Goal: Task Accomplishment & Management: Manage account settings

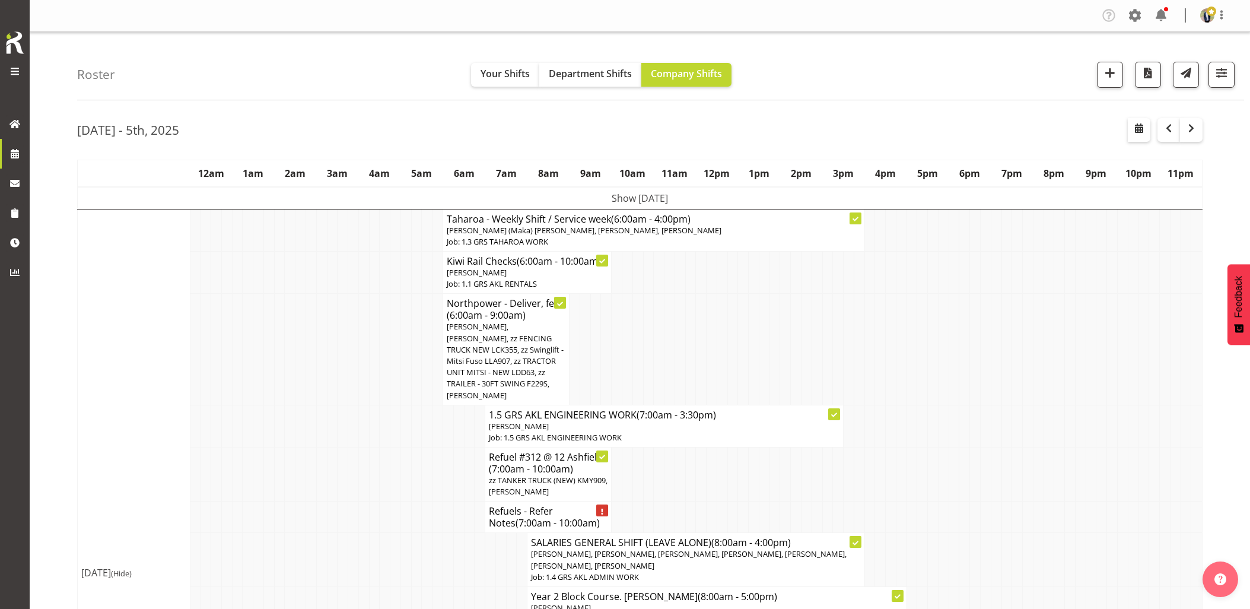
scroll to position [1582, 0]
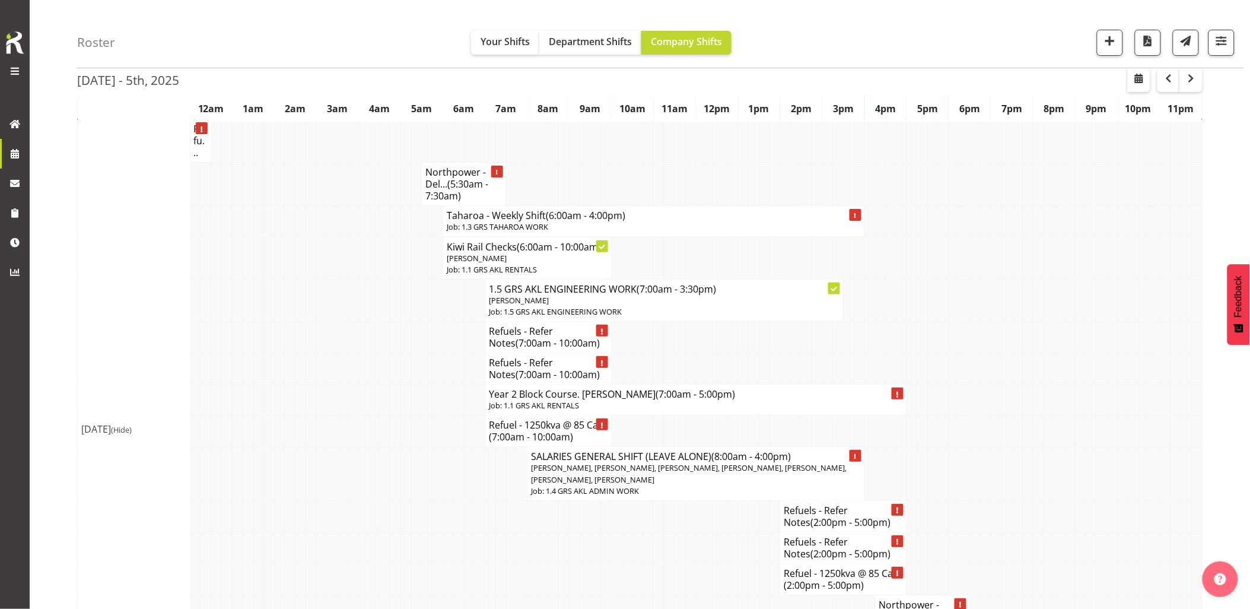
click at [382, 415] on td at bounding box center [385, 400] width 11 height 31
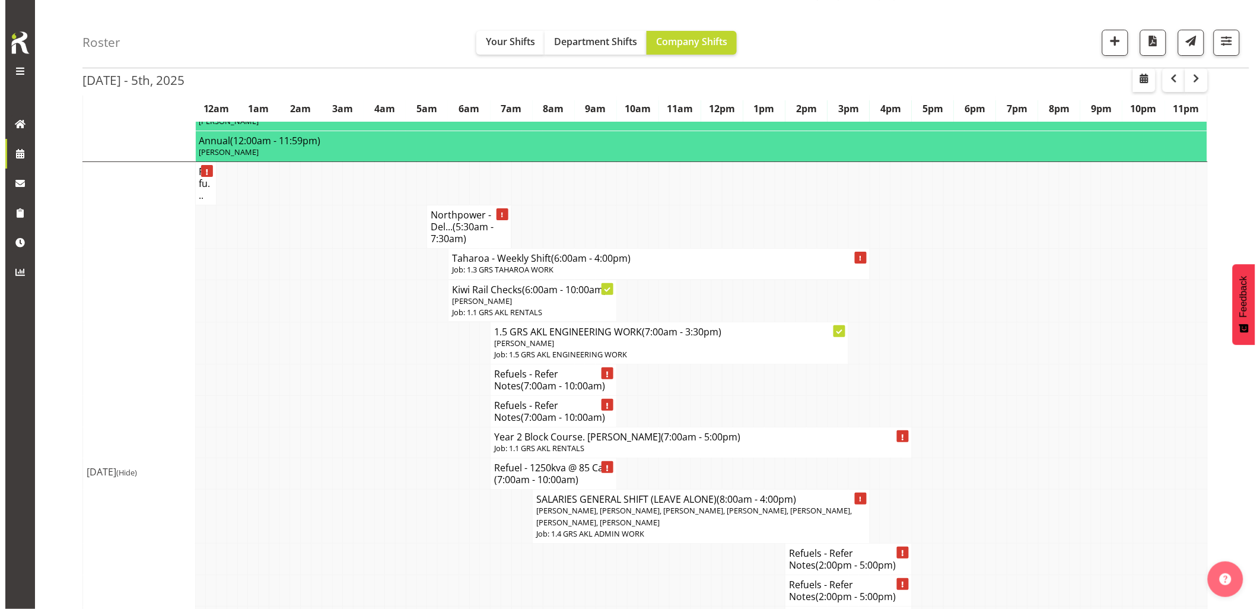
scroll to position [1516, 0]
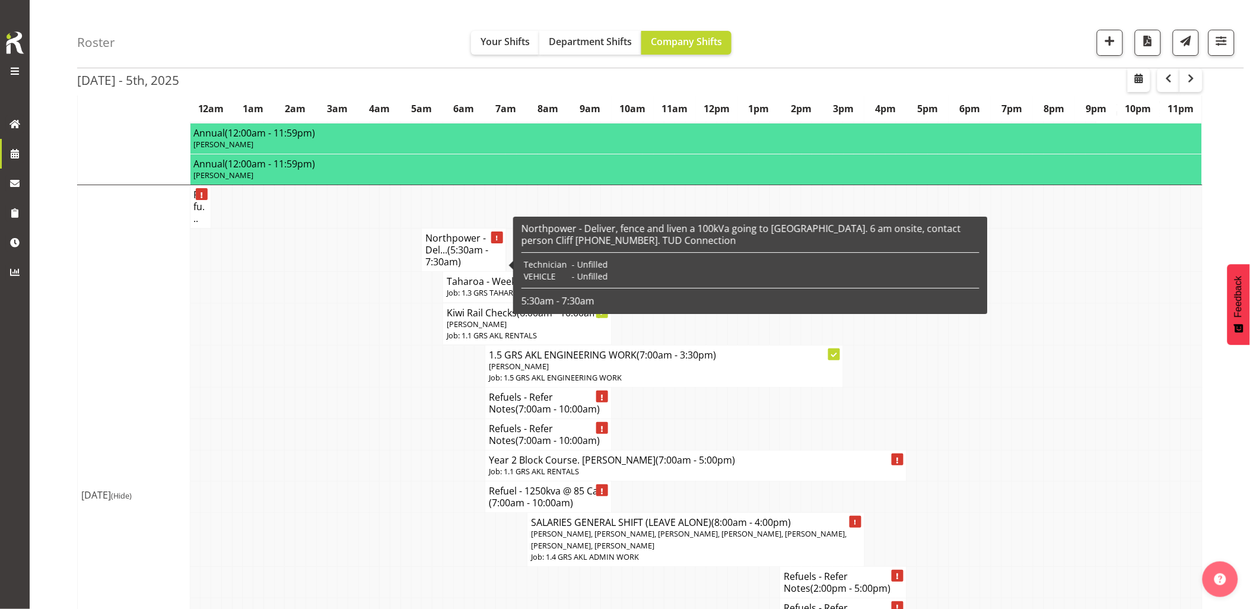
click at [442, 268] on span "(5:30am - 7:30am)" at bounding box center [456, 255] width 63 height 25
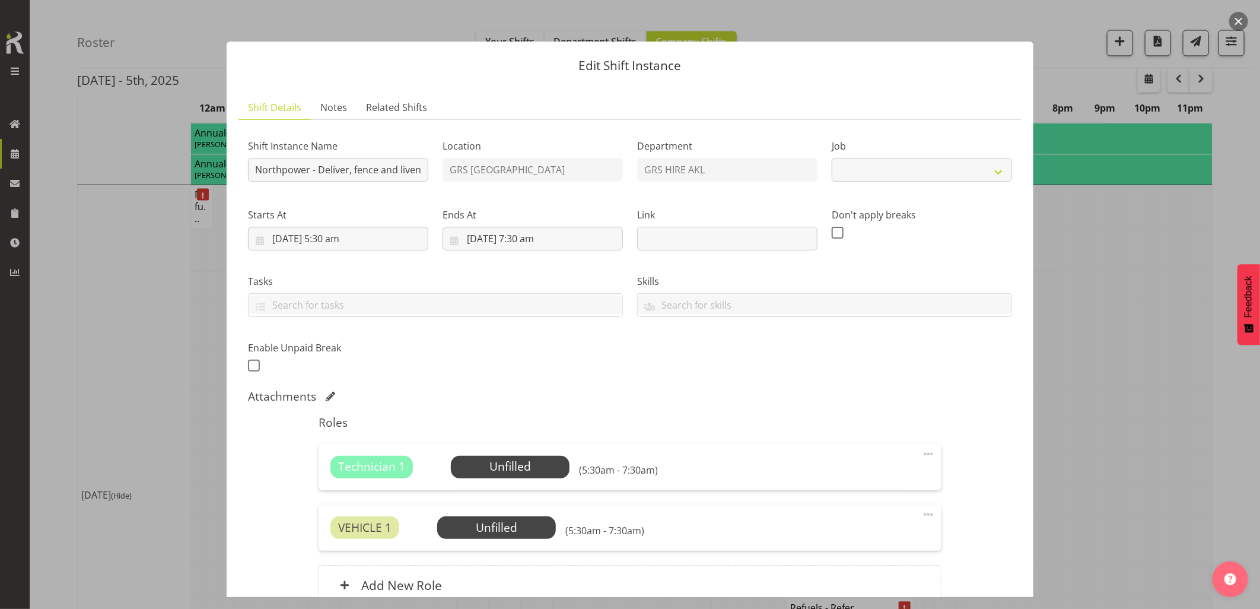
select select "7504"
drag, startPoint x: 367, startPoint y: 173, endPoint x: 644, endPoint y: 194, distance: 277.9
click at [643, 194] on div "Shift Instance Name Northpower - Deliver, fence and liven a 100kVa going to [GE…" at bounding box center [630, 252] width 779 height 260
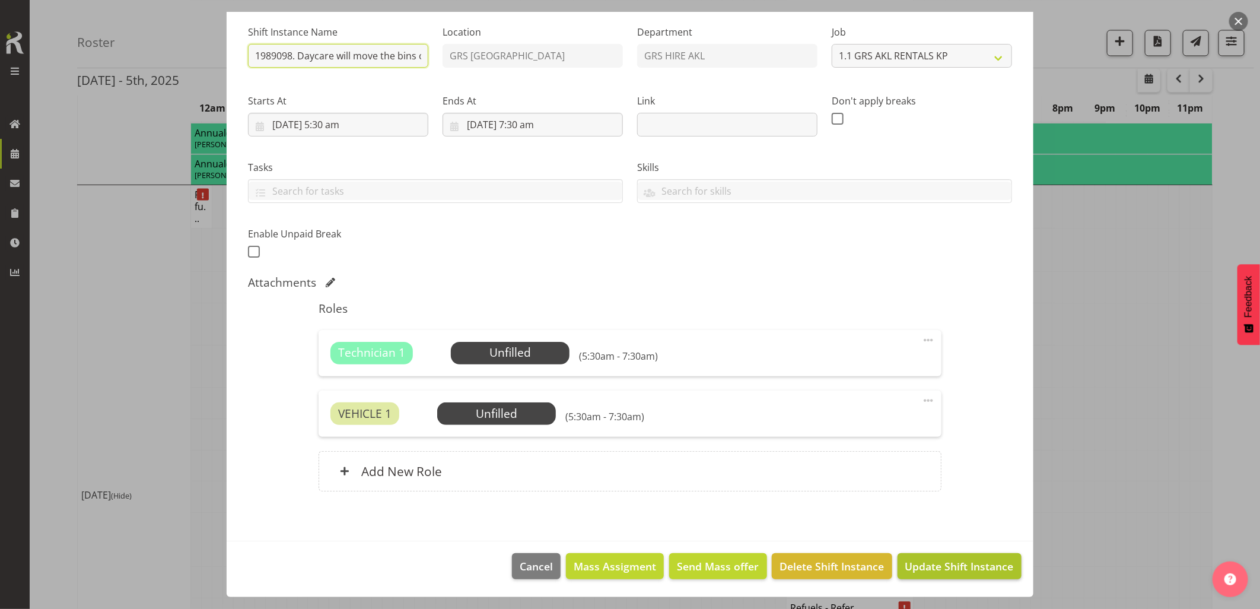
type input "Northpower - Deliver, fence and liven a 100kVa going to [GEOGRAPHIC_DATA]. 6 am…"
click at [920, 568] on span "Update Shift Instance" at bounding box center [960, 565] width 109 height 15
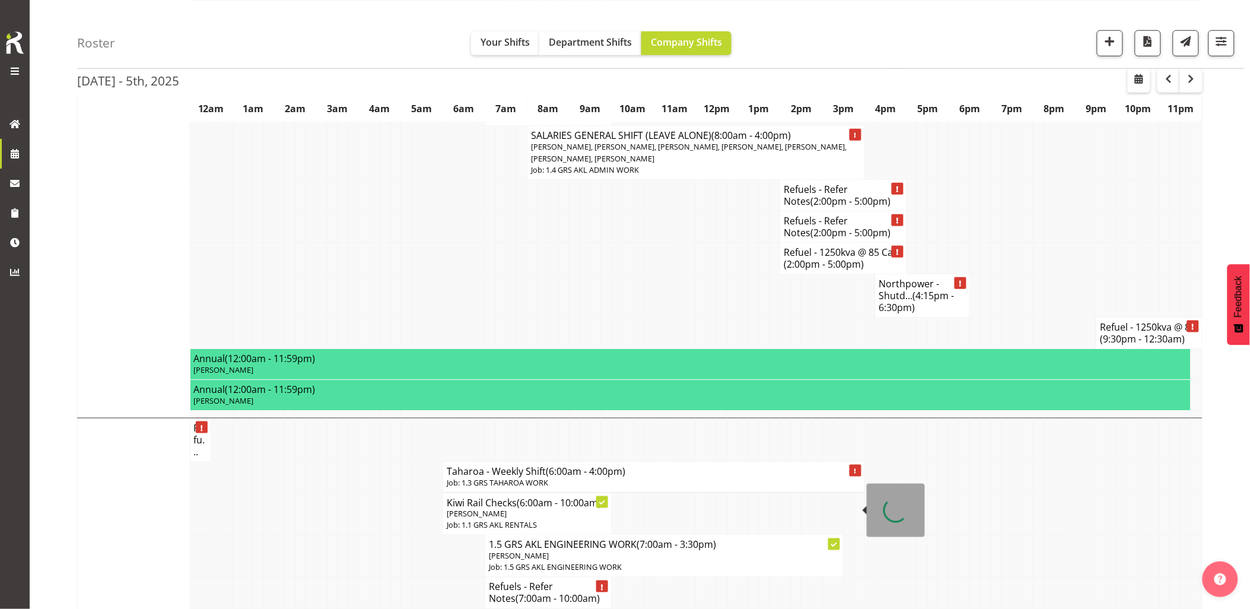
scroll to position [1846, 0]
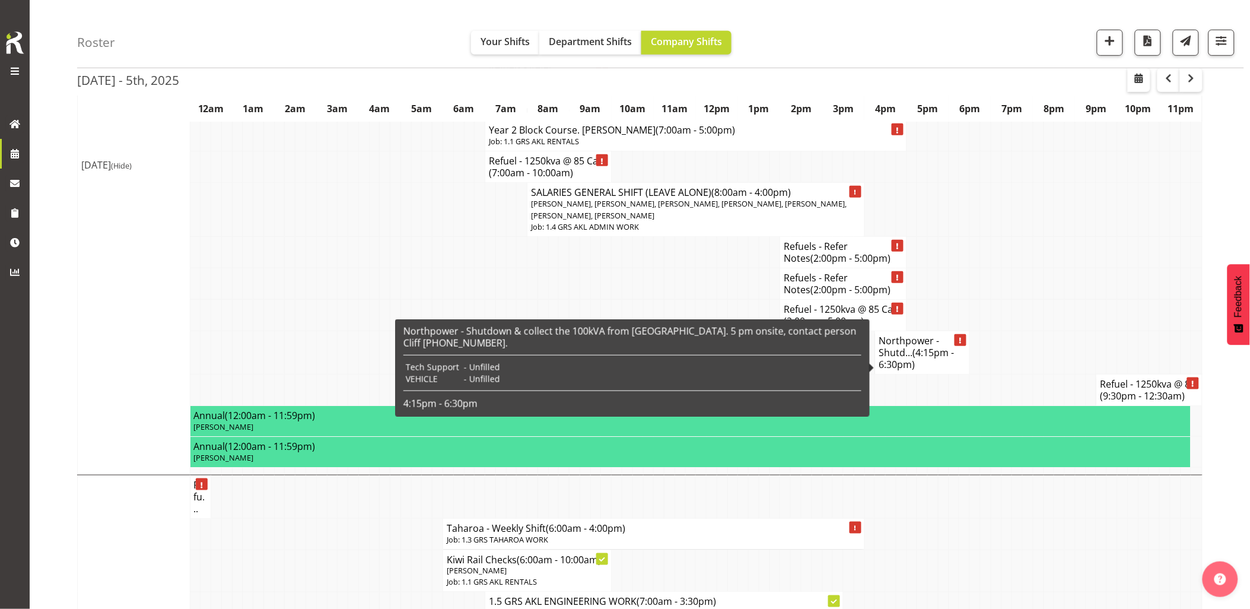
click at [944, 366] on span "(4:15pm - 6:30pm)" at bounding box center [916, 358] width 75 height 25
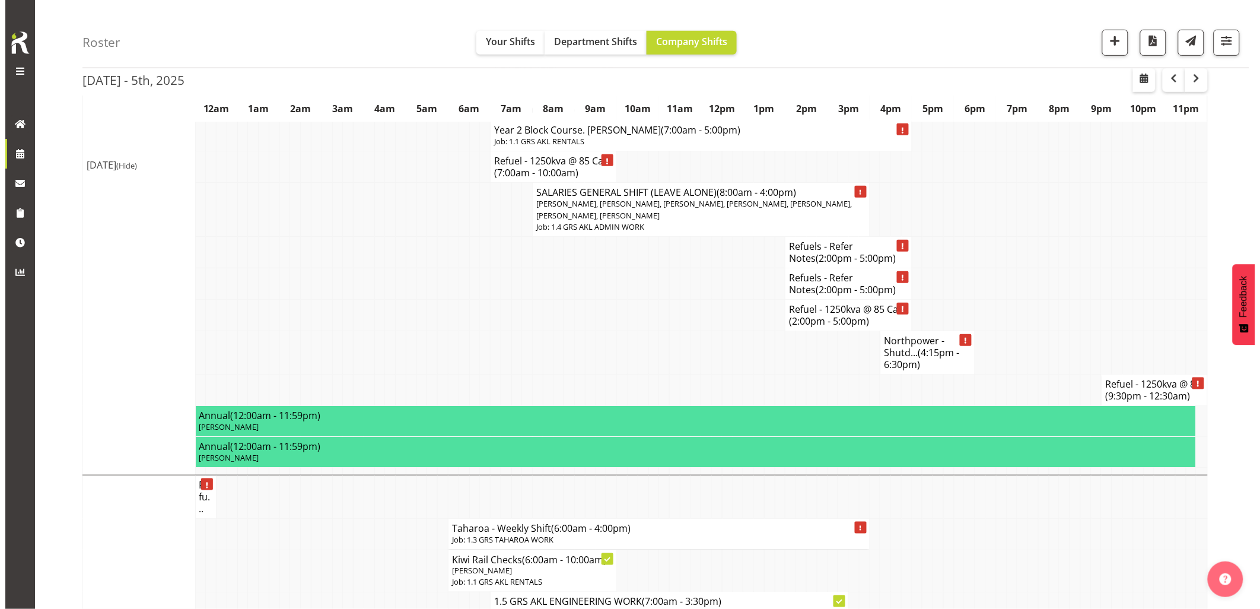
scroll to position [1834, 0]
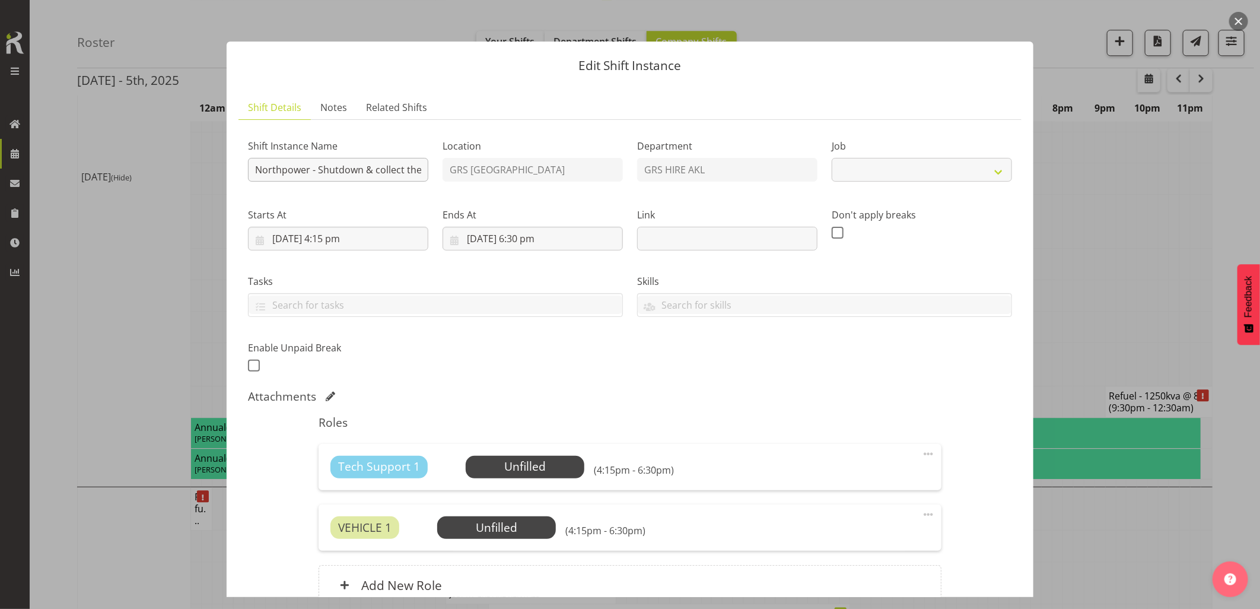
select select "7504"
click at [768, 174] on div "Shift Instance Name Northpower - Shutdown & collect the 100kVA from [GEOGRAPHIC…" at bounding box center [630, 252] width 779 height 260
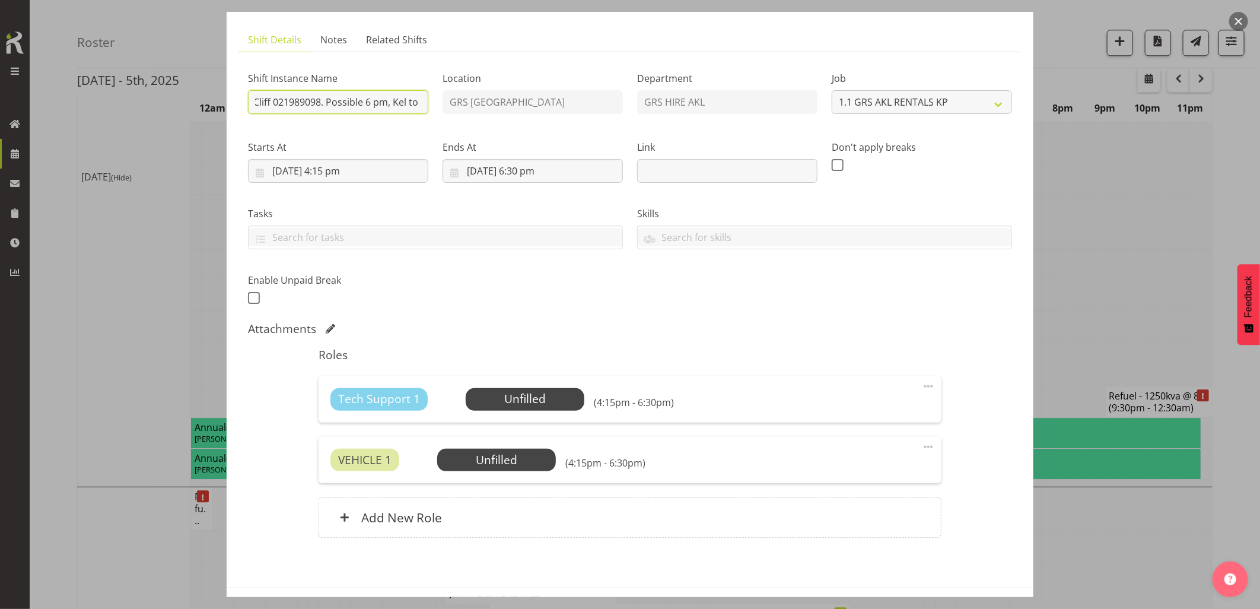
scroll to position [114, 0]
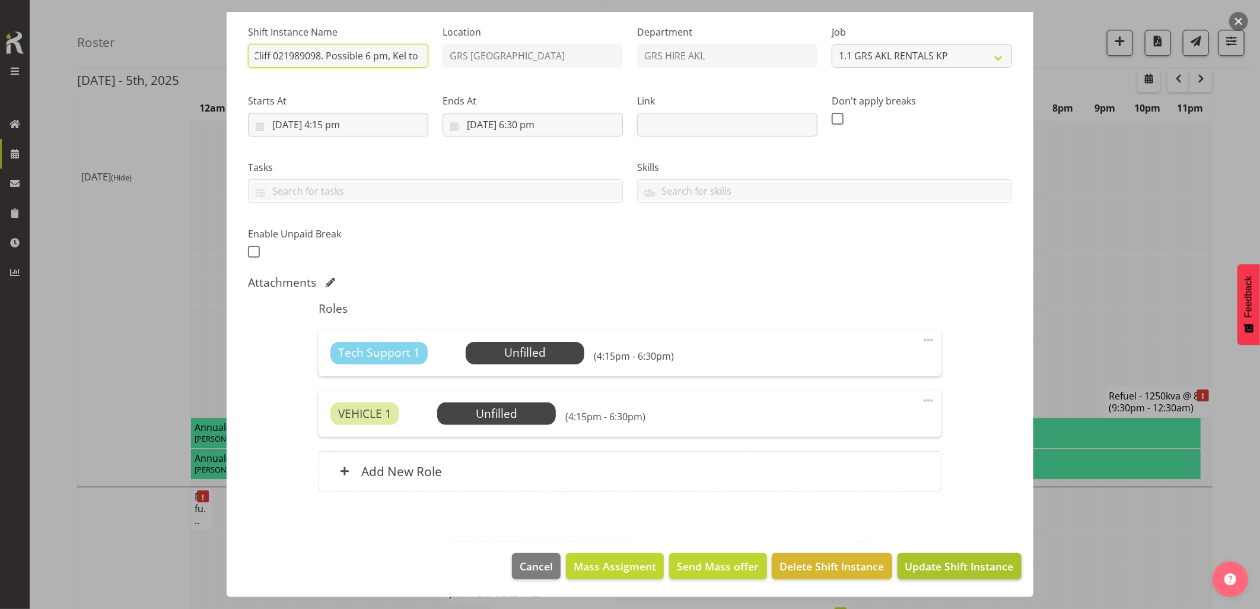
type input "Northpower - Shutdown & collect the 100kVA from [GEOGRAPHIC_DATA]. 5 pm onsite,…"
click at [951, 566] on span "Update Shift Instance" at bounding box center [960, 565] width 109 height 15
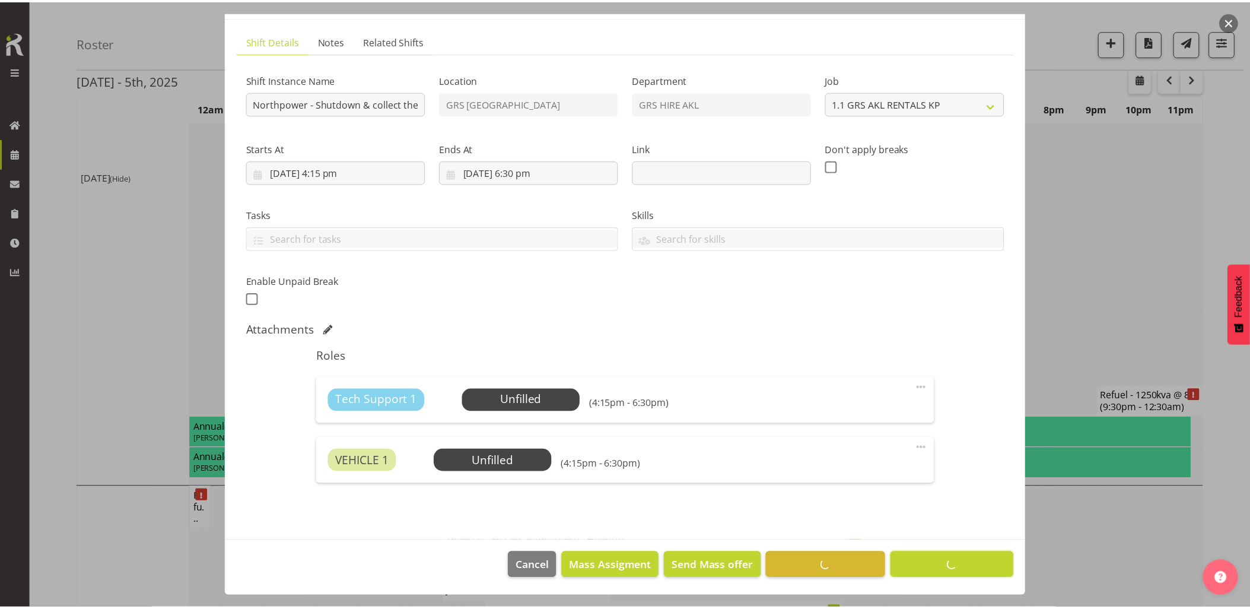
scroll to position [0, 0]
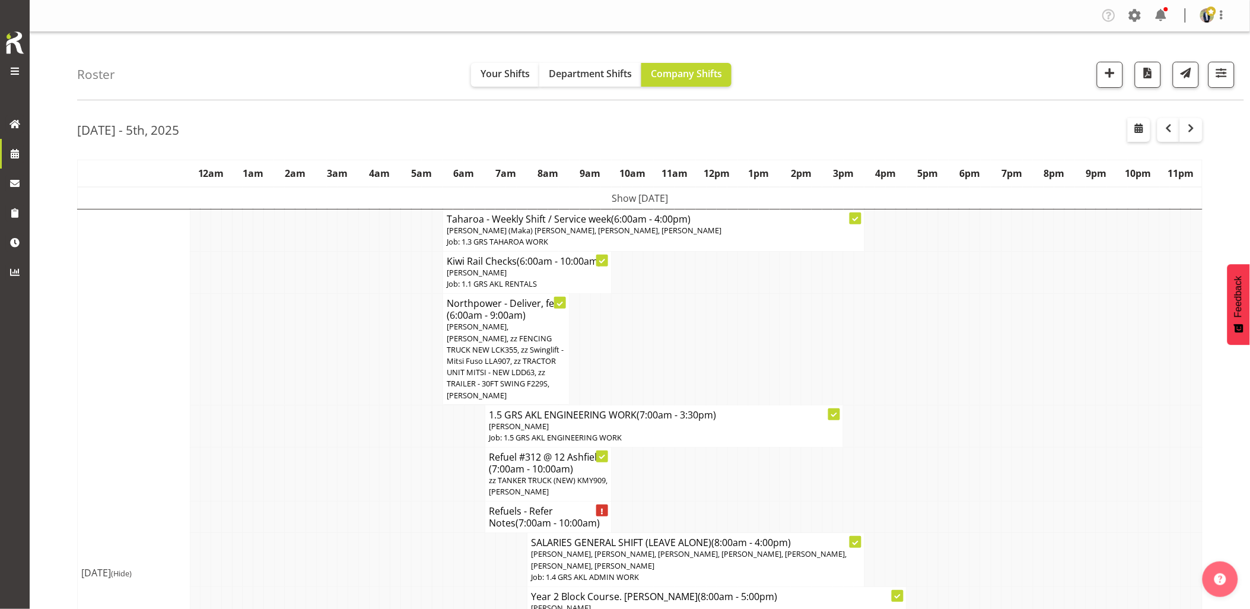
click at [271, 390] on td at bounding box center [268, 349] width 11 height 111
click at [870, 63] on div "Roster Your Shifts Department Shifts Company Shifts 1 Locations Clear GRS [GEOG…" at bounding box center [660, 66] width 1167 height 68
